Goal: Navigation & Orientation: Find specific page/section

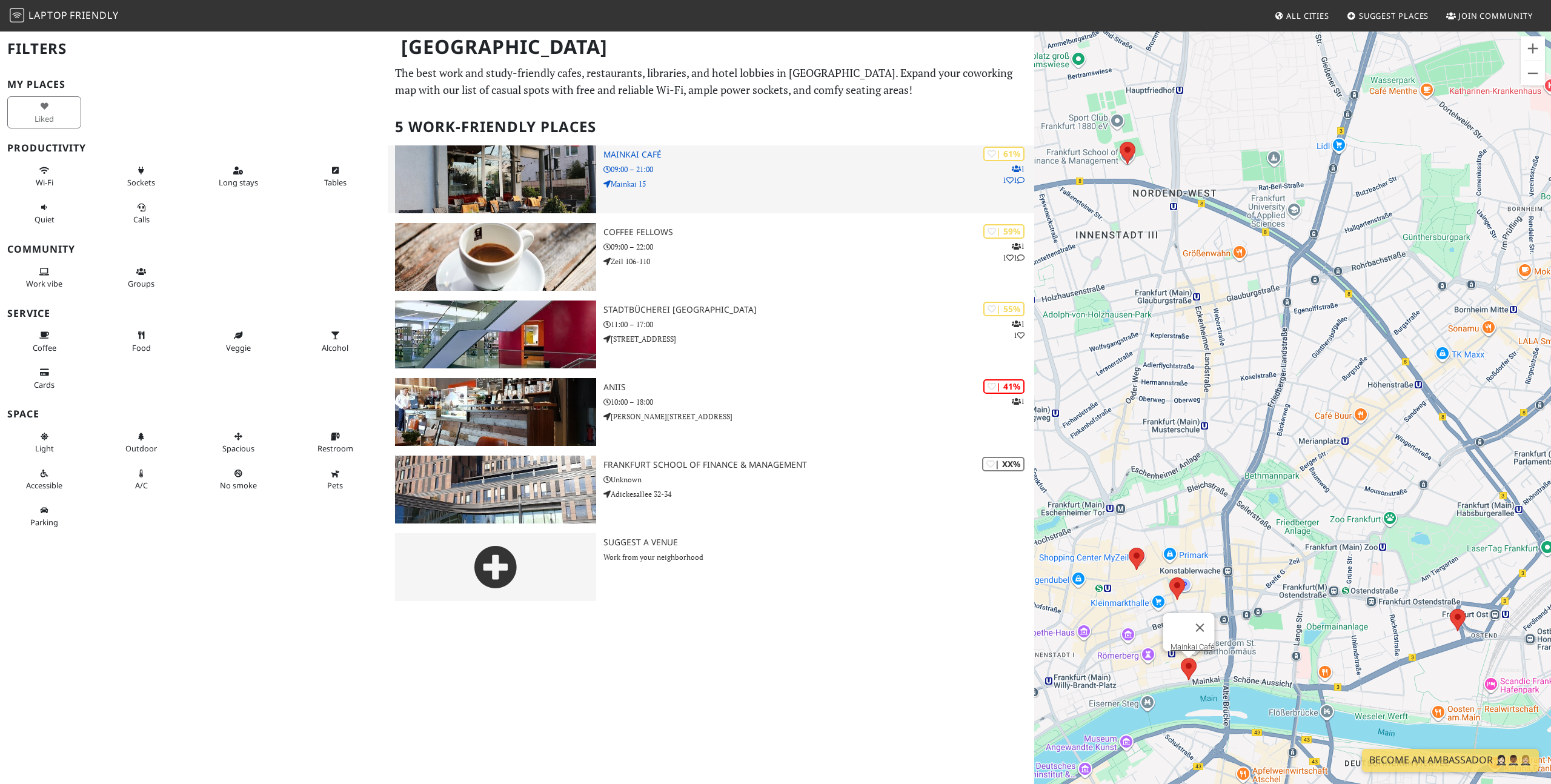
click at [617, 151] on h3 "Mainkai Café" at bounding box center [819, 155] width 431 height 10
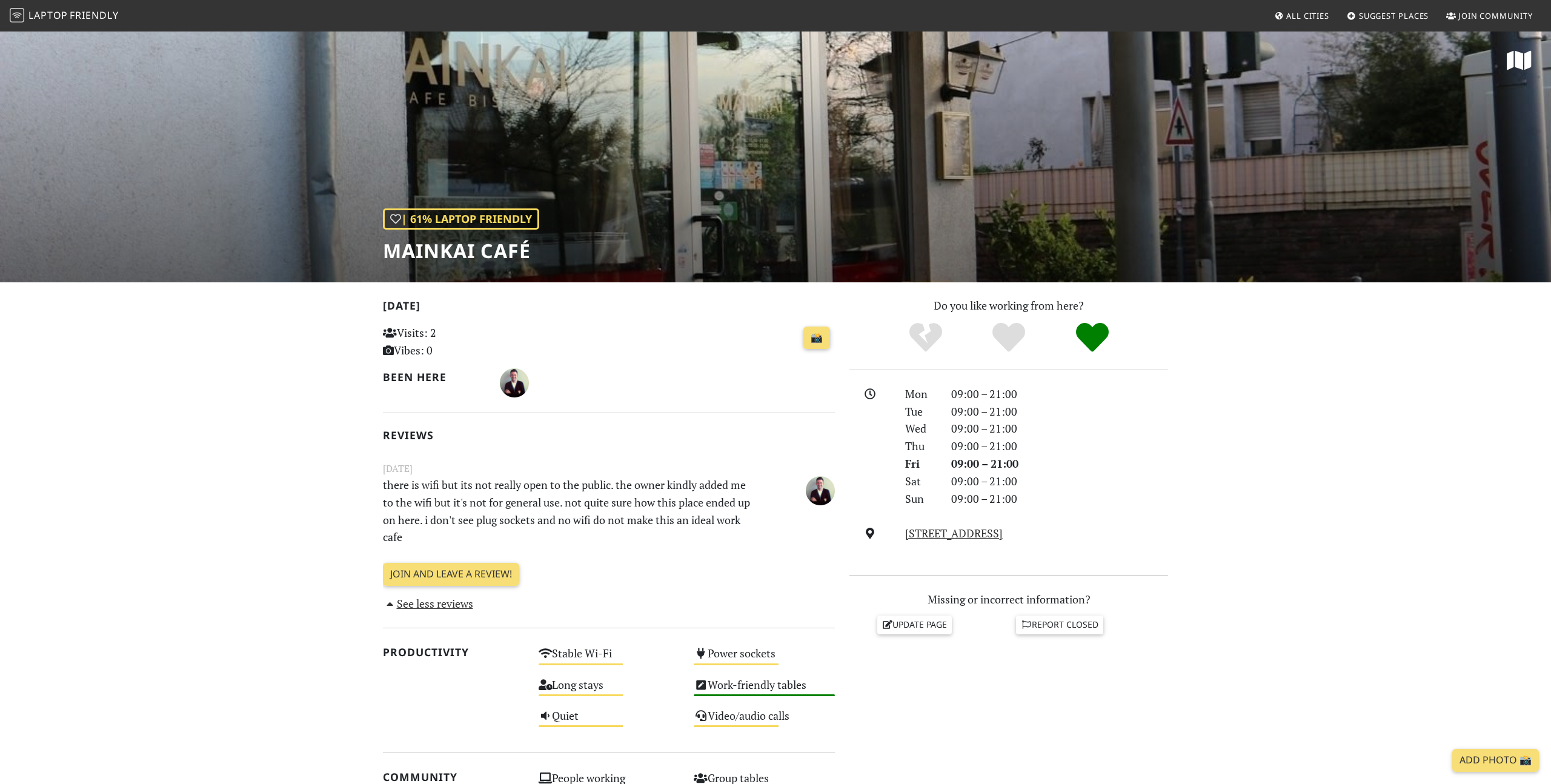
click at [735, 207] on div "| 61% Laptop Friendly Mainkai Café" at bounding box center [775, 156] width 1551 height 252
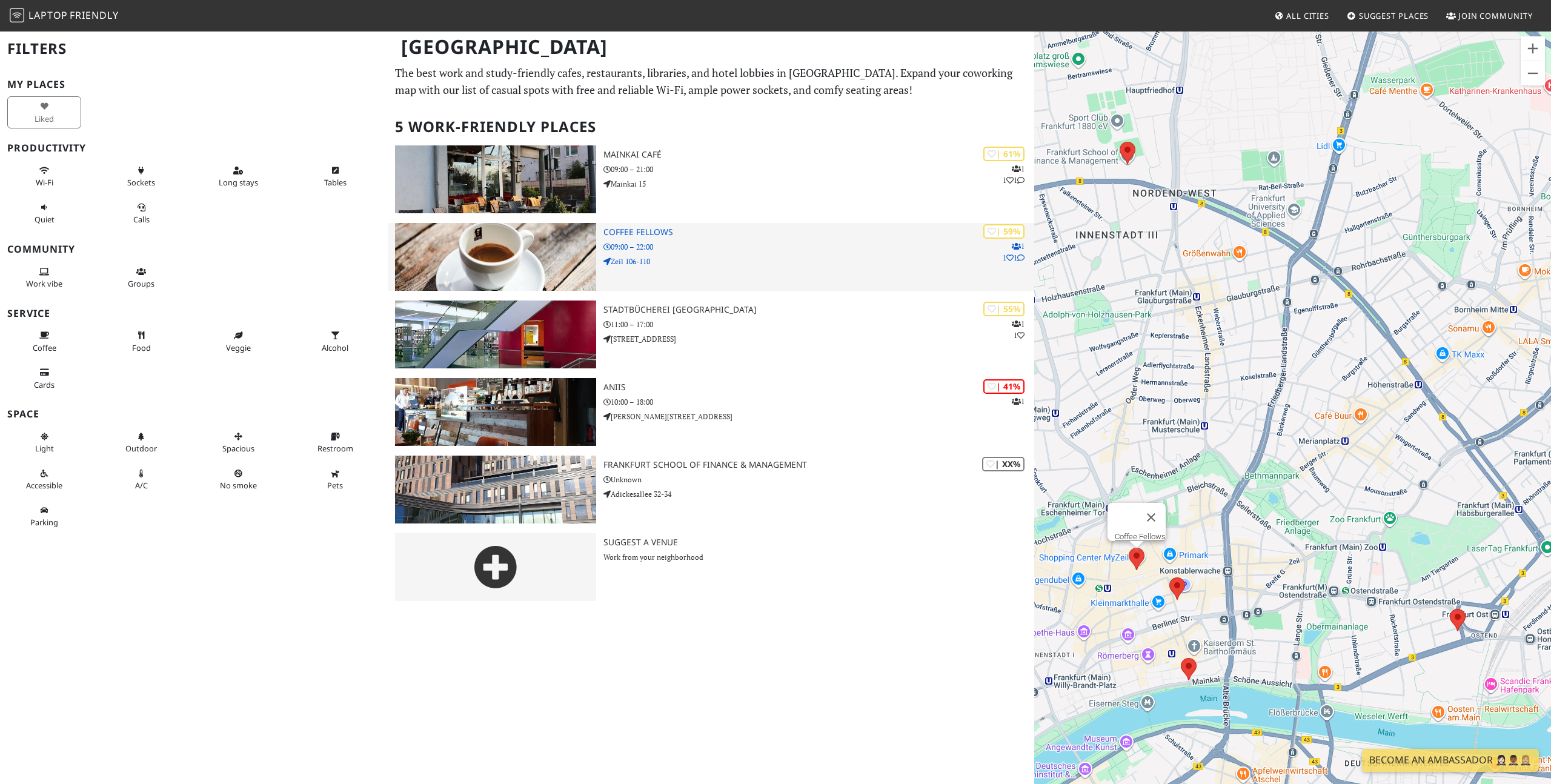
click at [636, 230] on h3 "Coffee Fellows" at bounding box center [819, 232] width 431 height 10
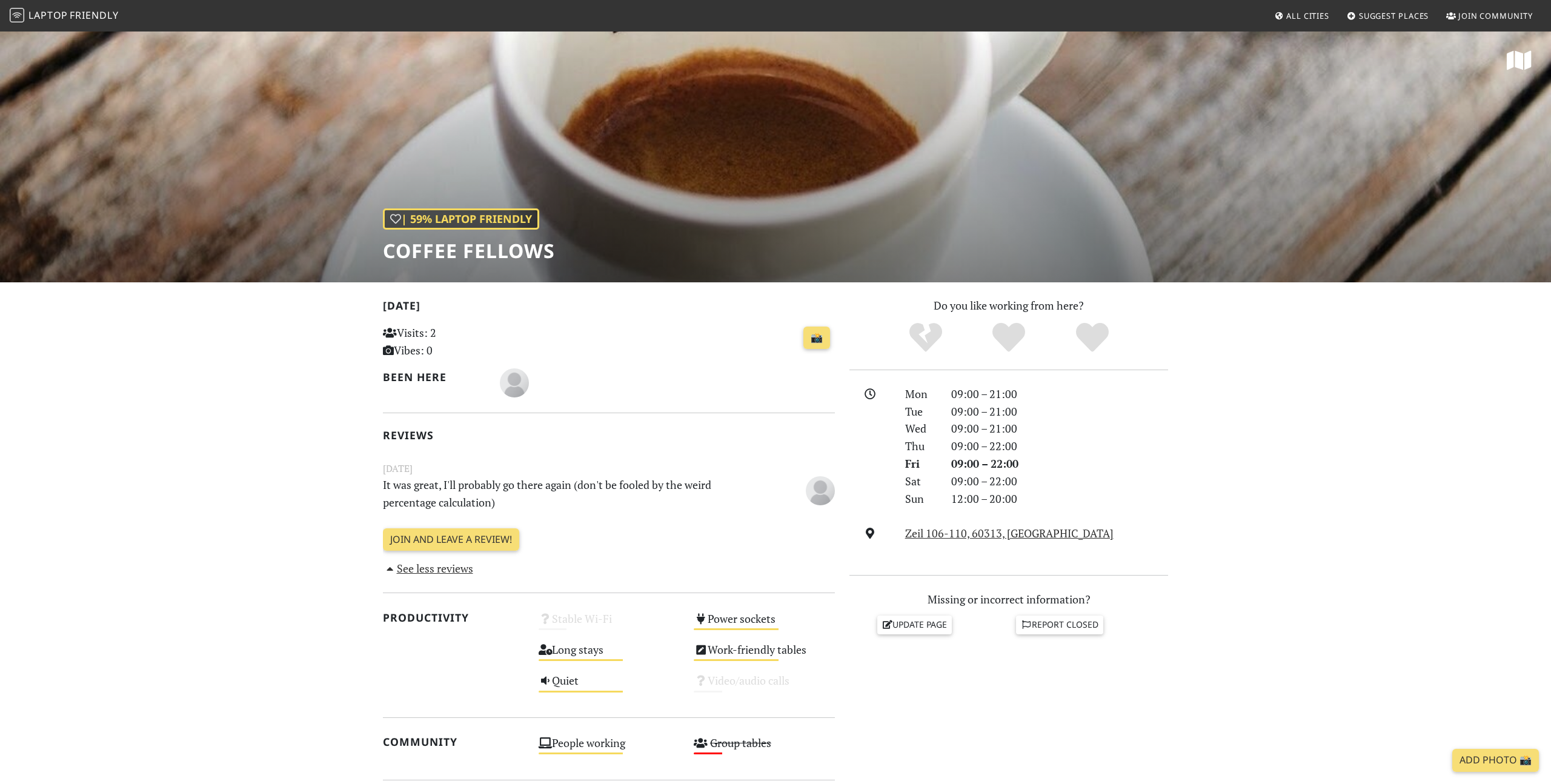
click at [96, 12] on span "Friendly" at bounding box center [94, 15] width 49 height 13
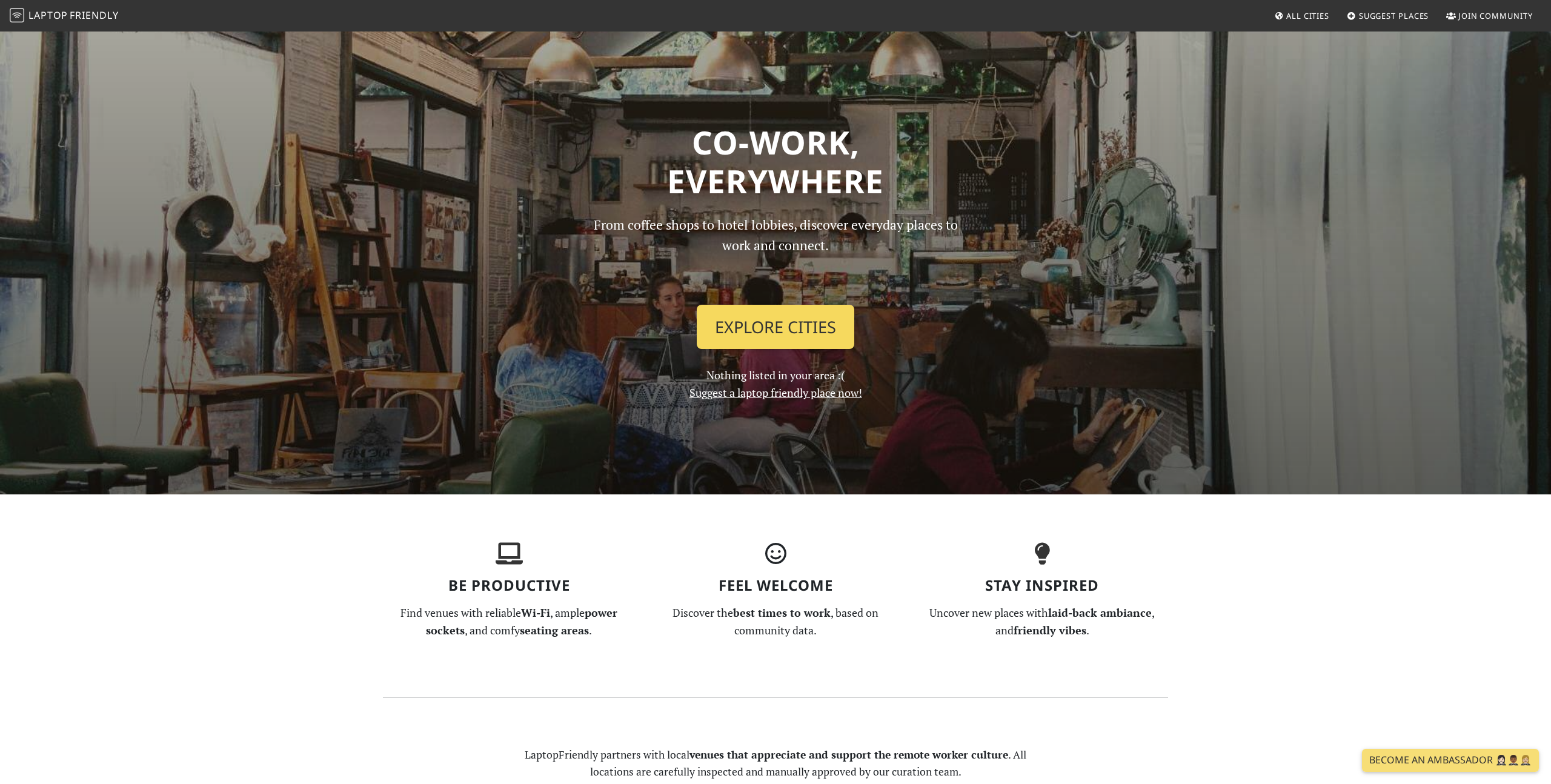
click at [789, 335] on link "Explore Cities" at bounding box center [775, 327] width 157 height 45
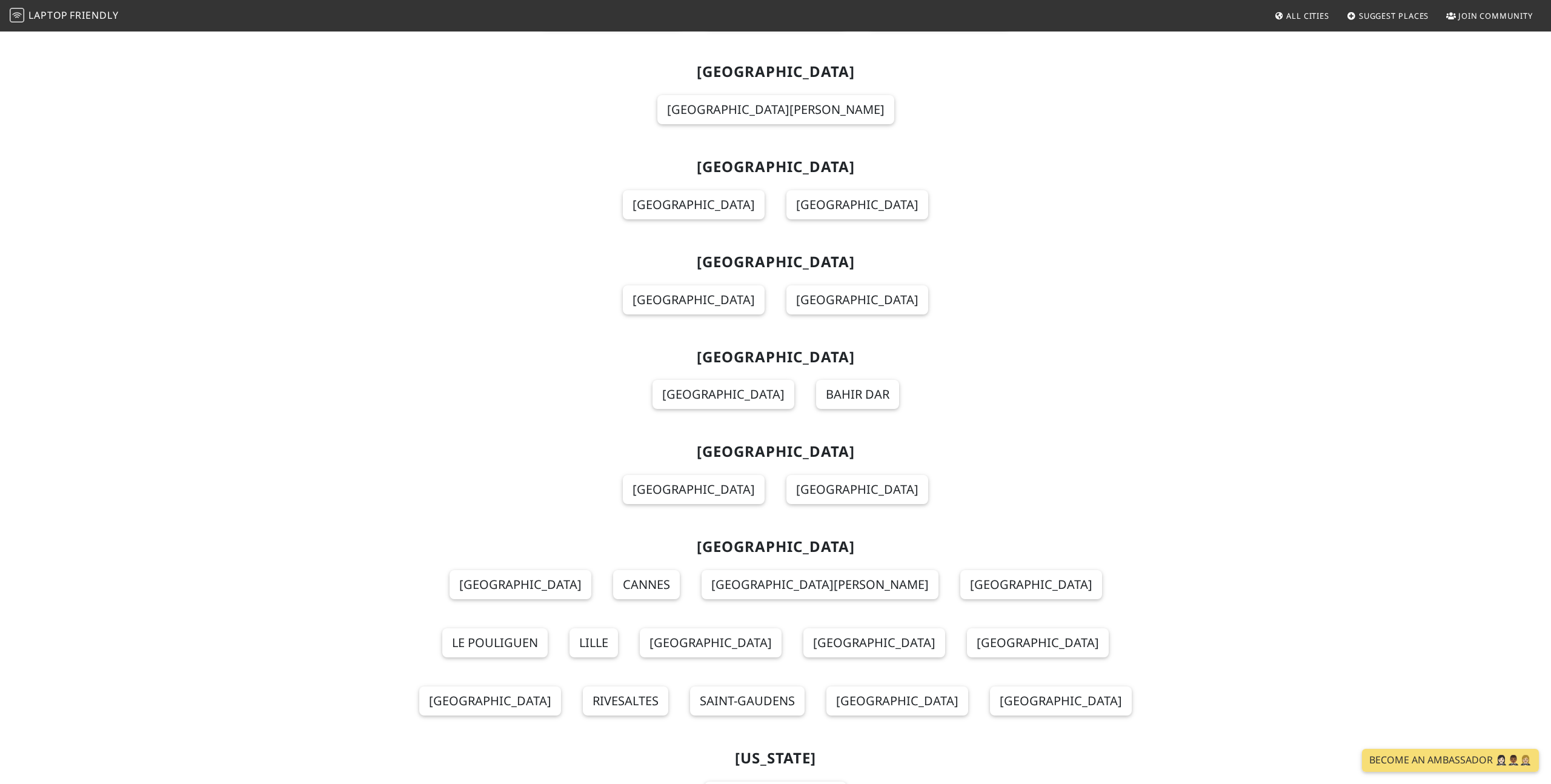
scroll to position [3447, 0]
